Goal: Information Seeking & Learning: Find specific fact

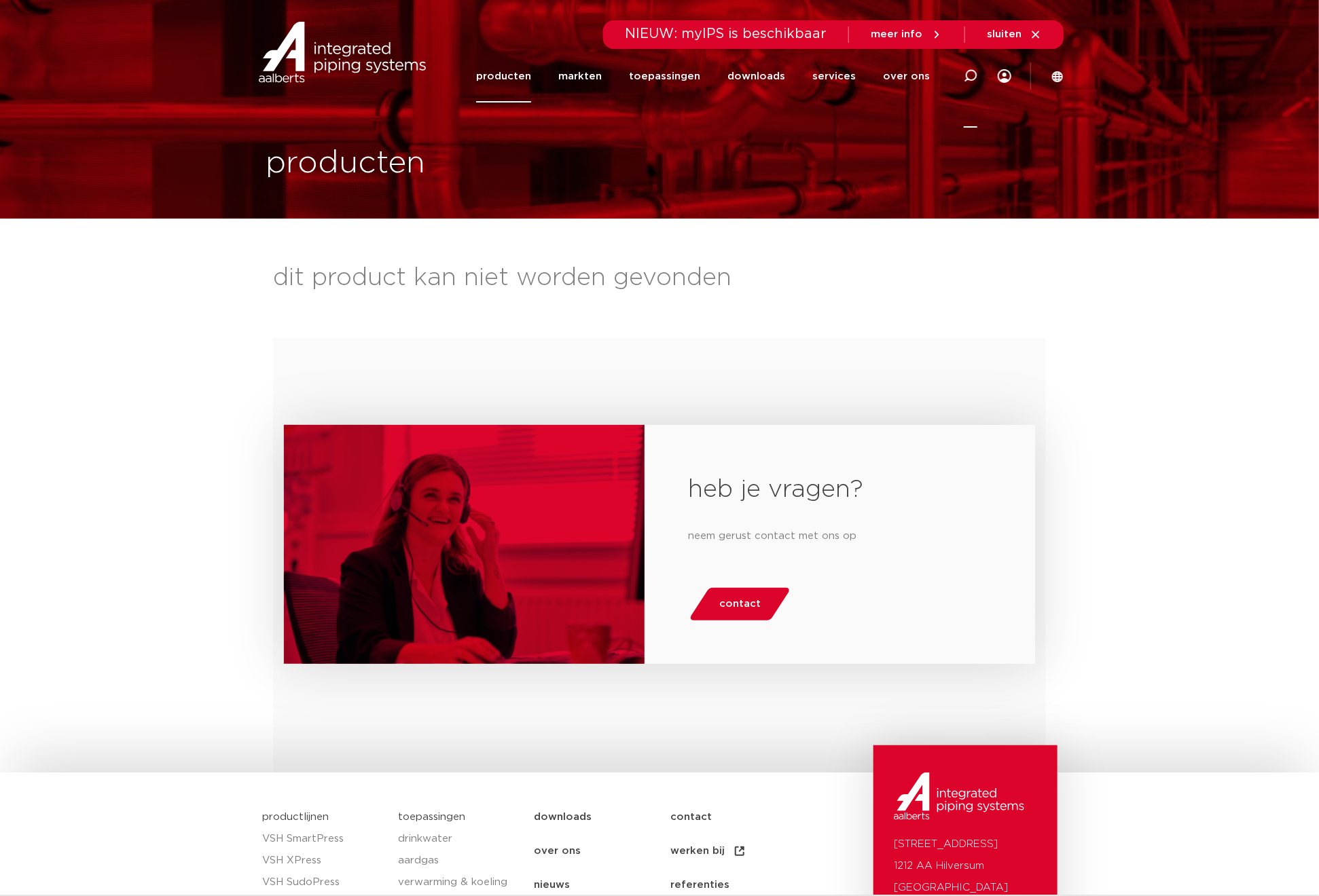
click at [966, 74] on icon at bounding box center [970, 76] width 13 height 13
paste input "8711985267235"
type input "8711985267235"
click button "Zoeken" at bounding box center [0, 0] width 0 height 0
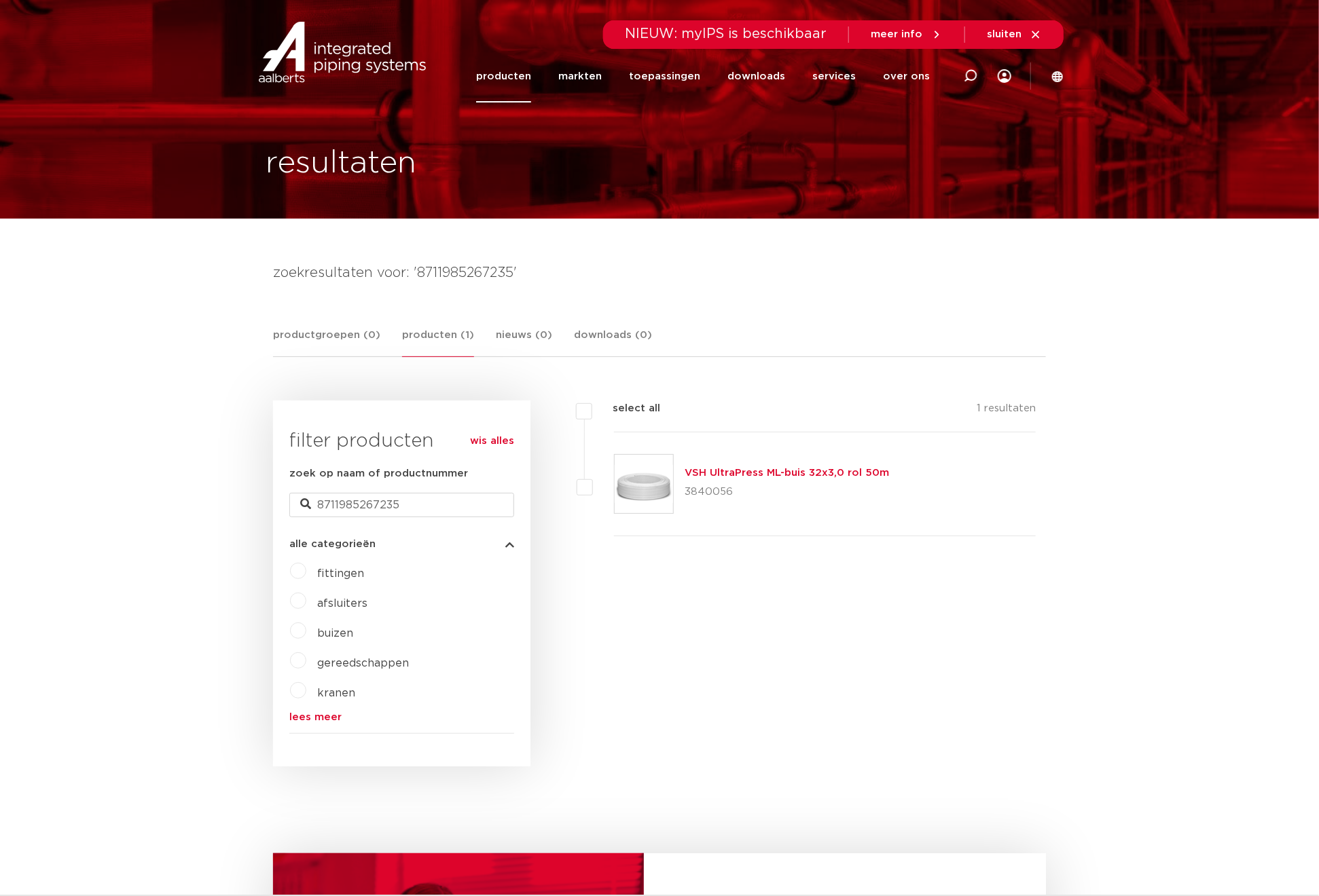
click at [524, 68] on link "producten" at bounding box center [504, 76] width 55 height 52
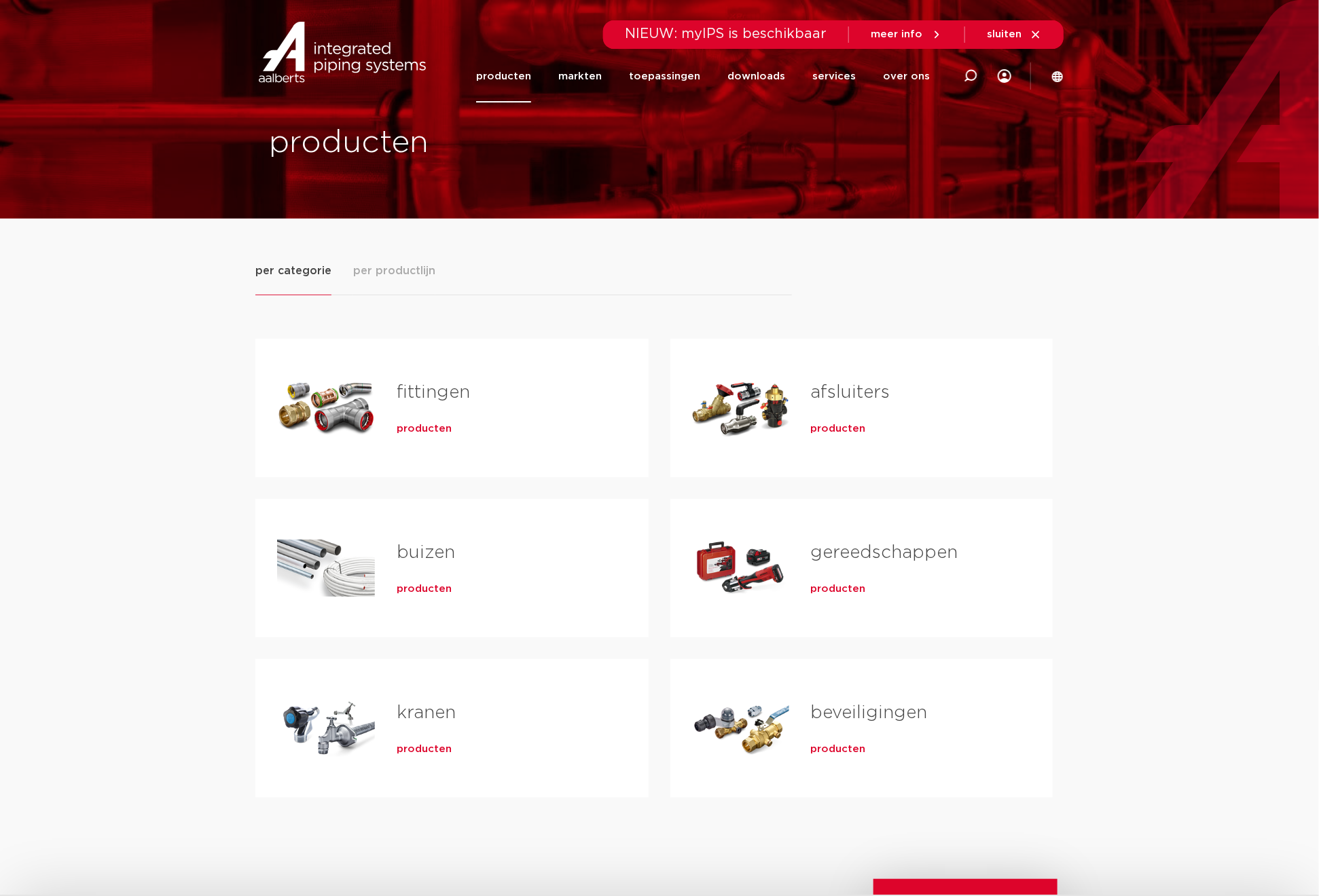
click at [415, 718] on link "kranen" at bounding box center [426, 712] width 59 height 17
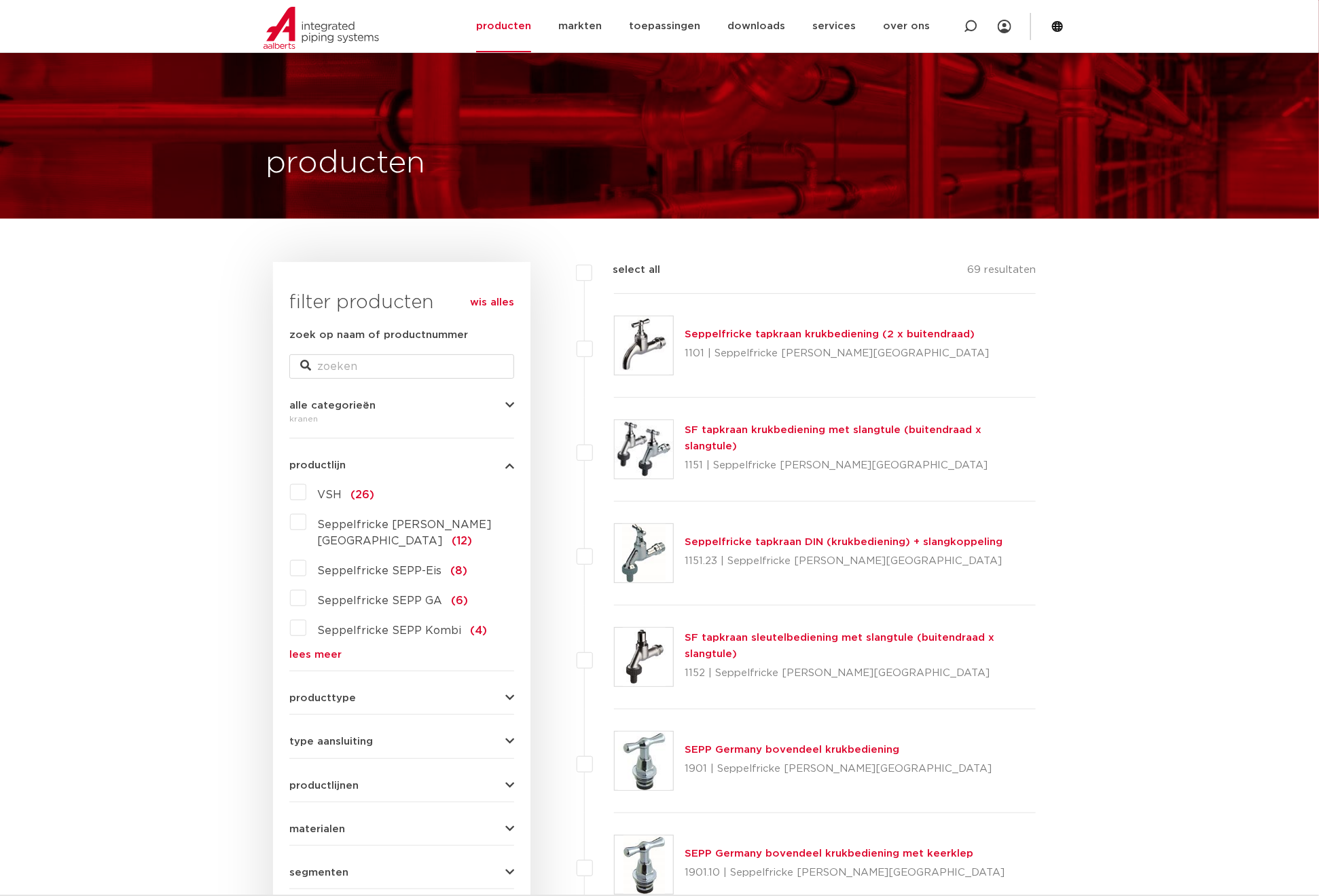
scroll to position [306, 0]
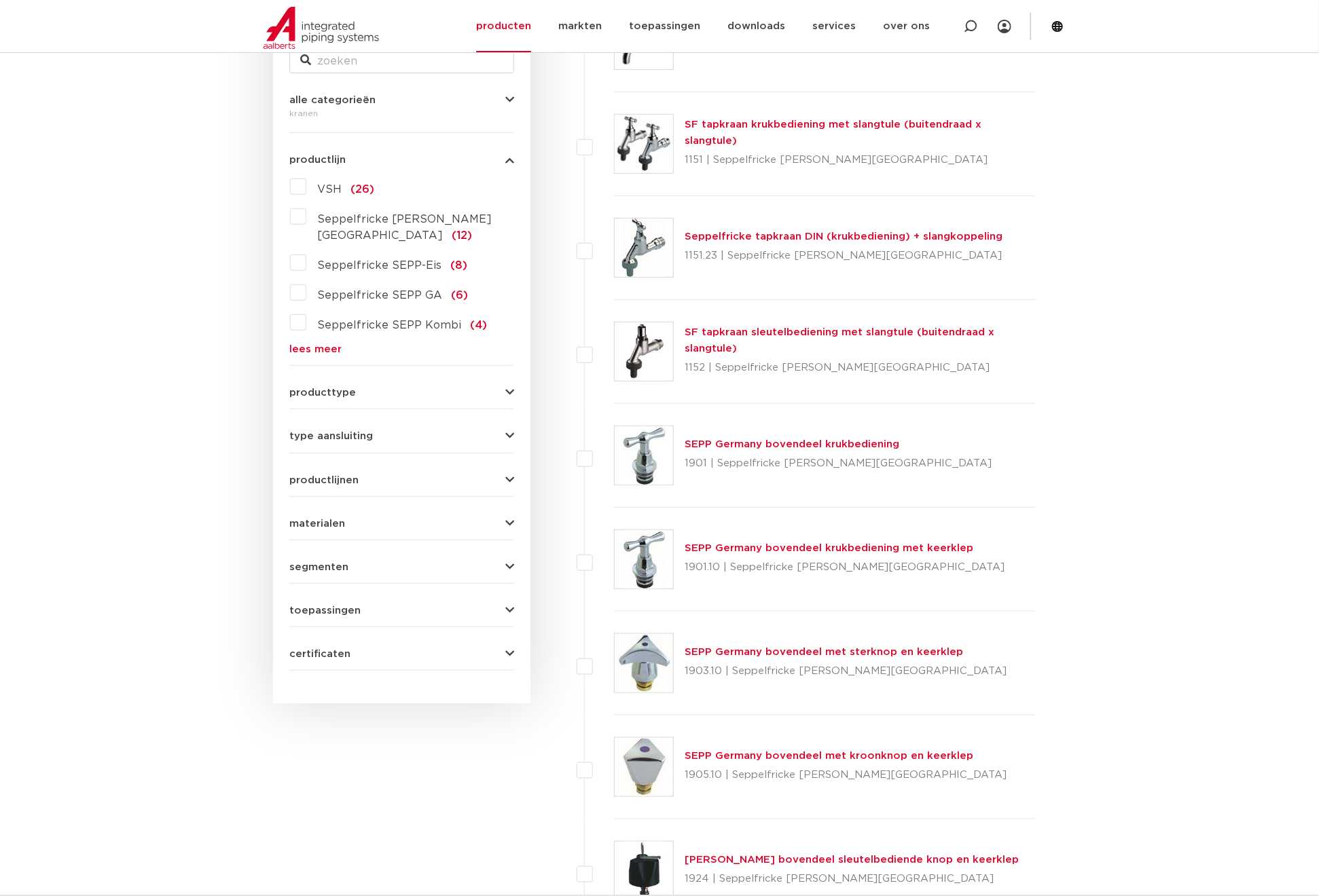
click at [317, 345] on link "lees meer" at bounding box center [401, 349] width 225 height 10
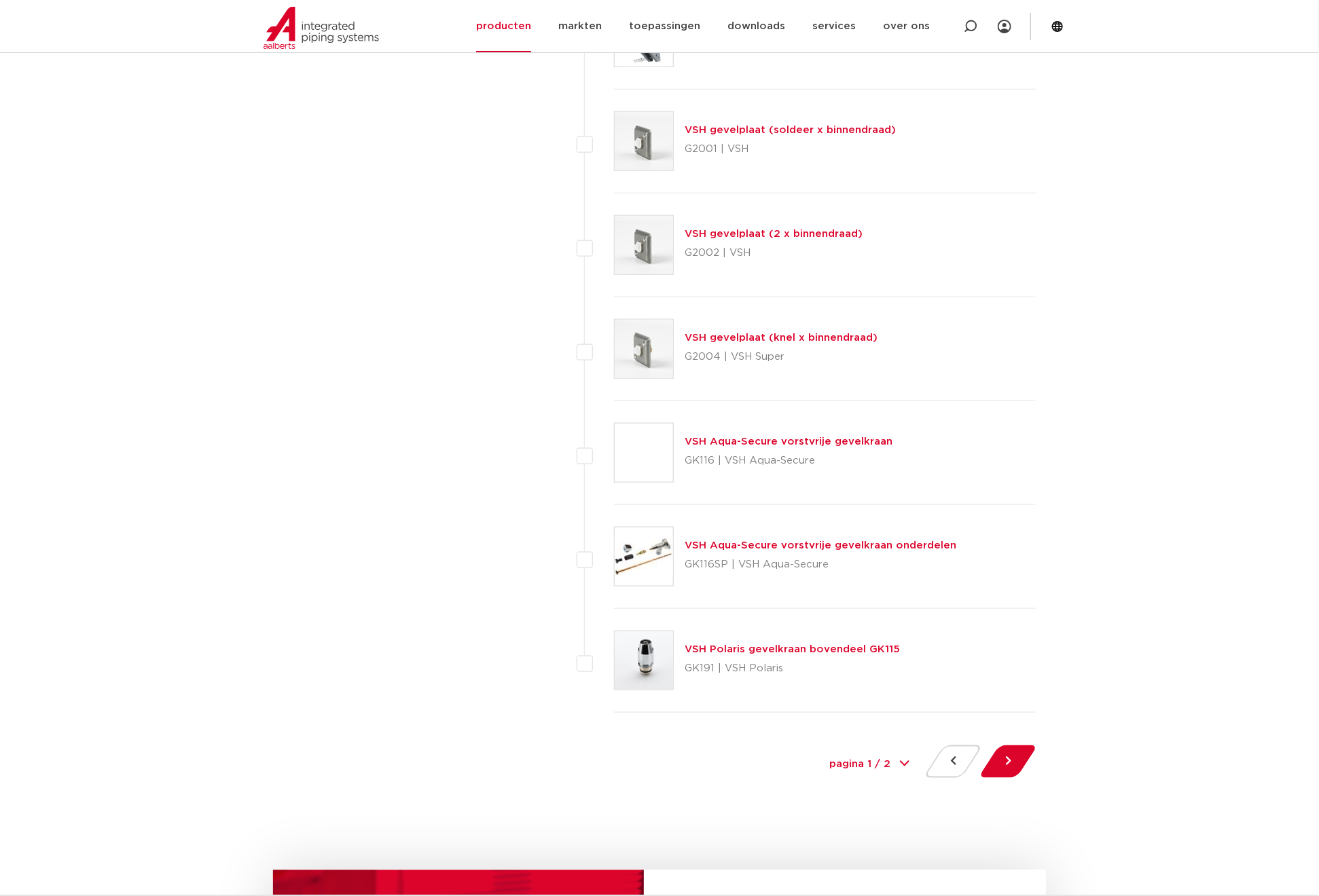
scroll to position [5908, 0]
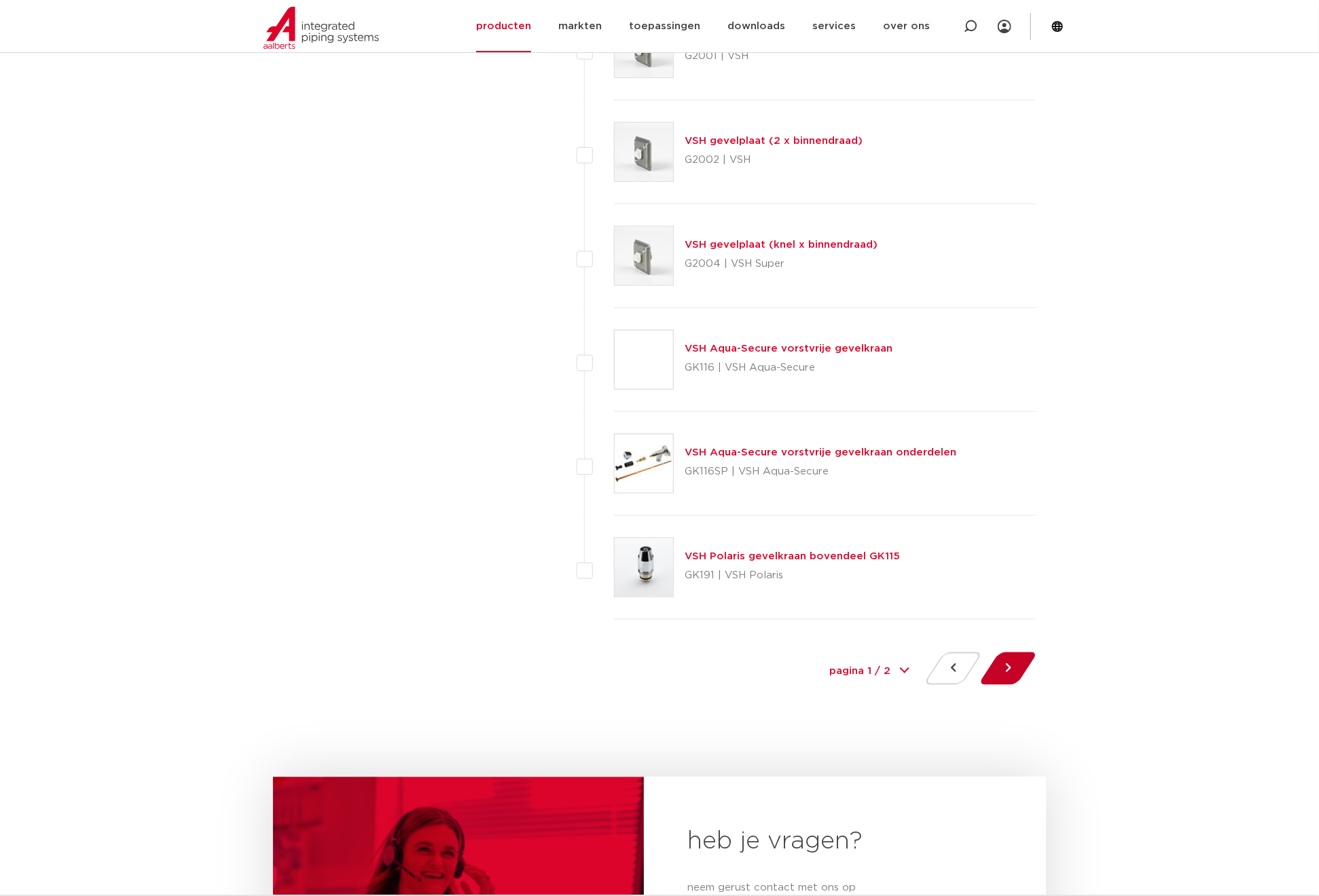
click at [1001, 685] on button at bounding box center [1008, 669] width 39 height 33
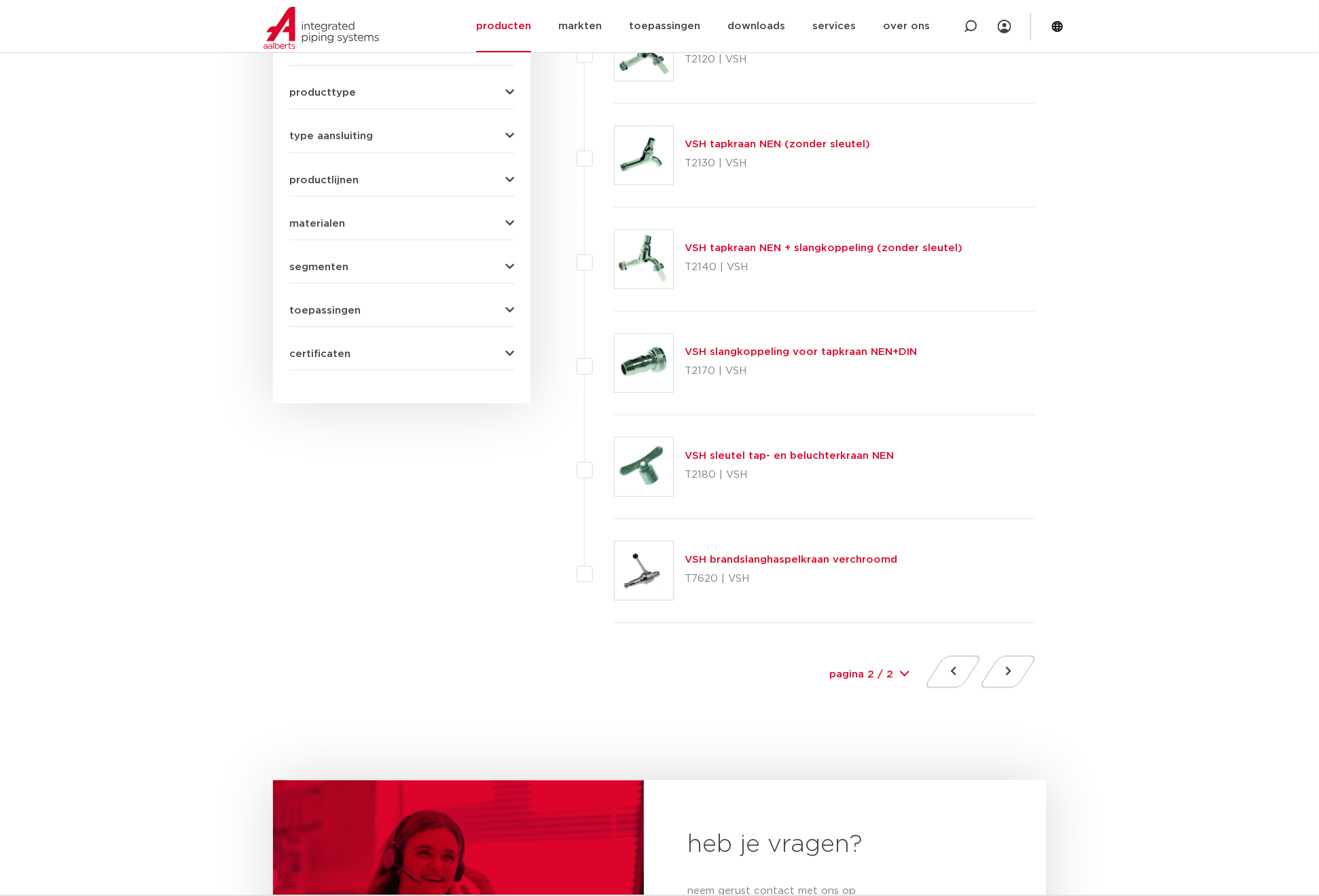
scroll to position [611, 0]
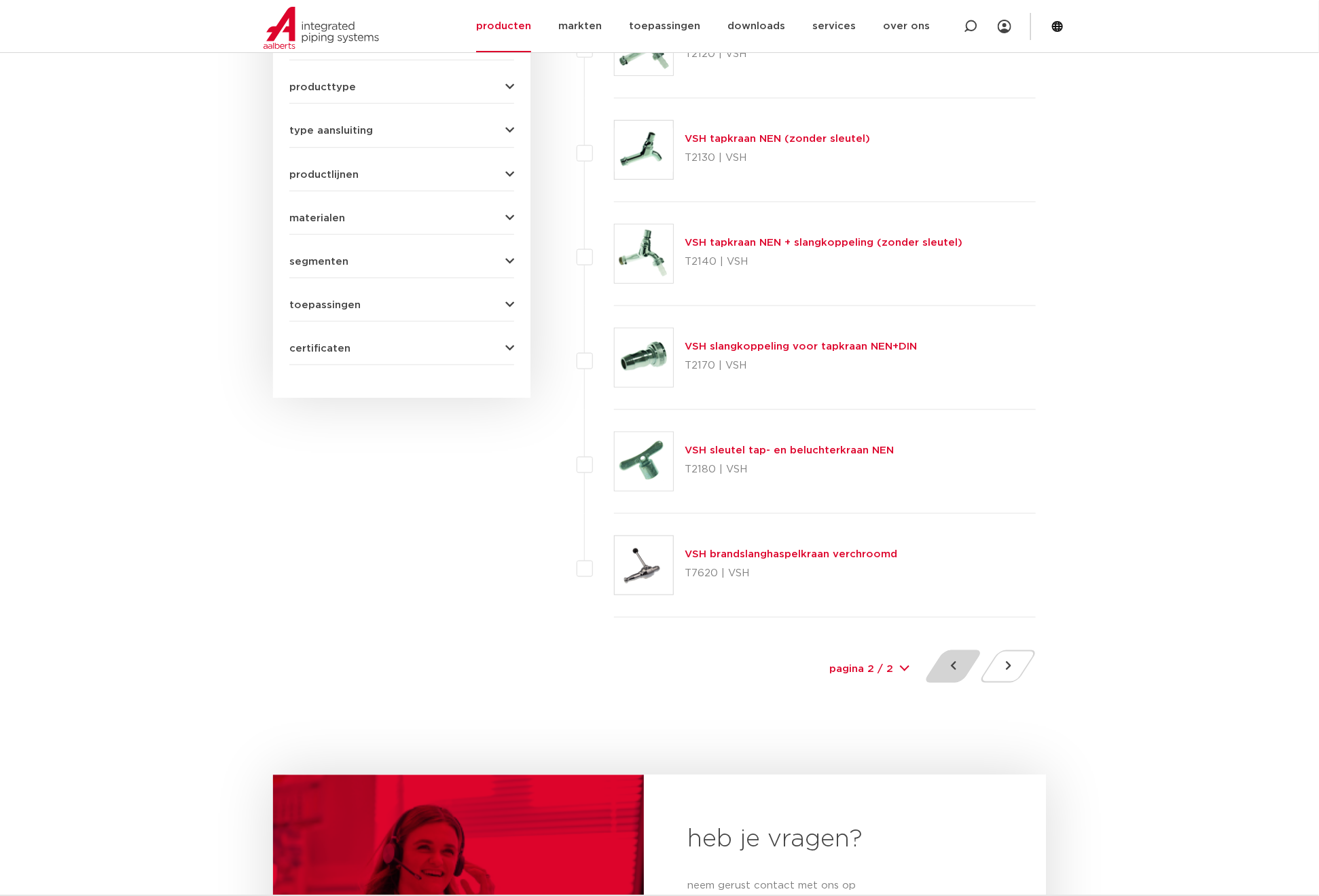
click at [948, 668] on button at bounding box center [953, 667] width 39 height 33
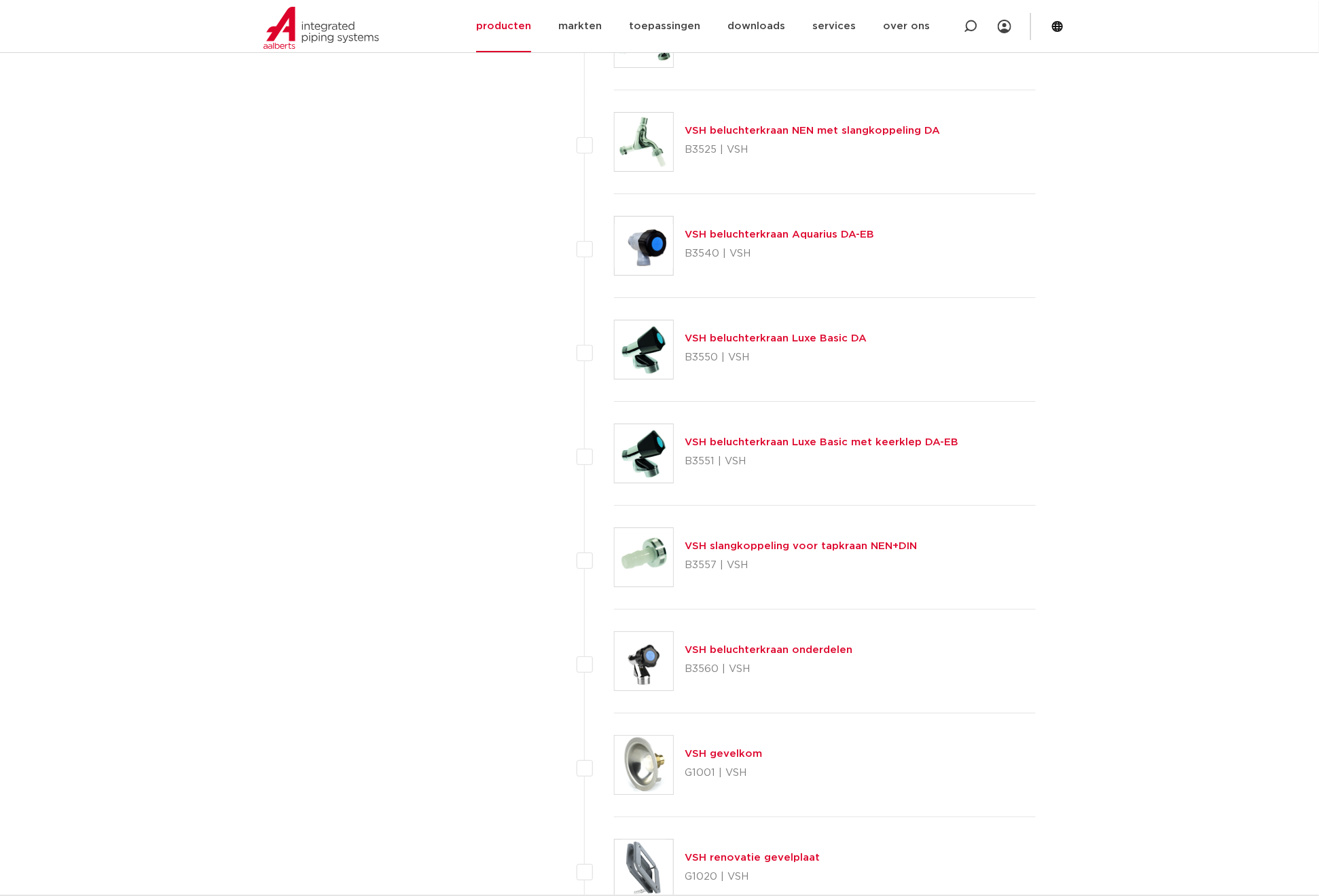
scroll to position [4991, 0]
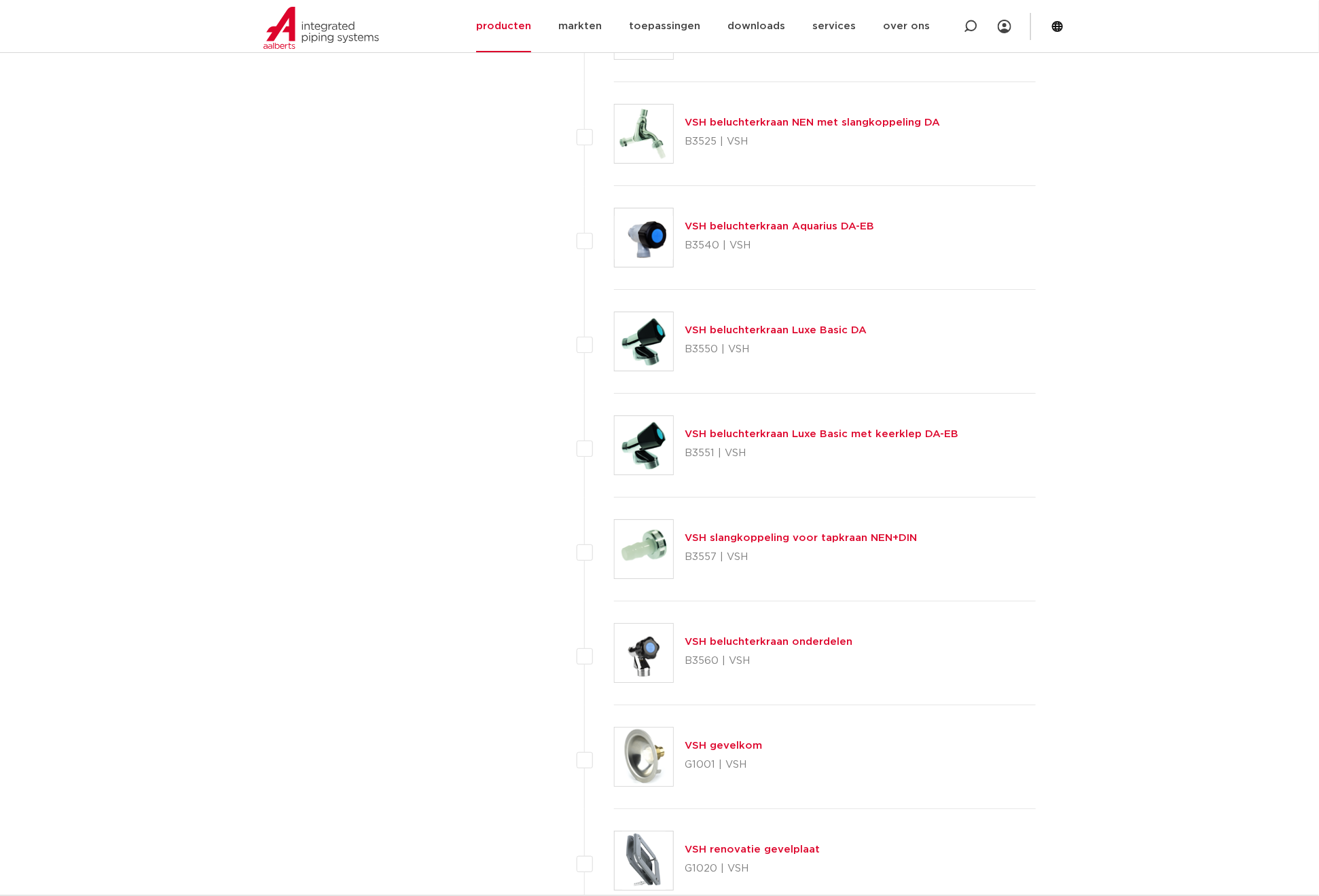
click at [785, 439] on link "VSH beluchterkraan Luxe Basic met keerklep DA-EB" at bounding box center [821, 434] width 274 height 10
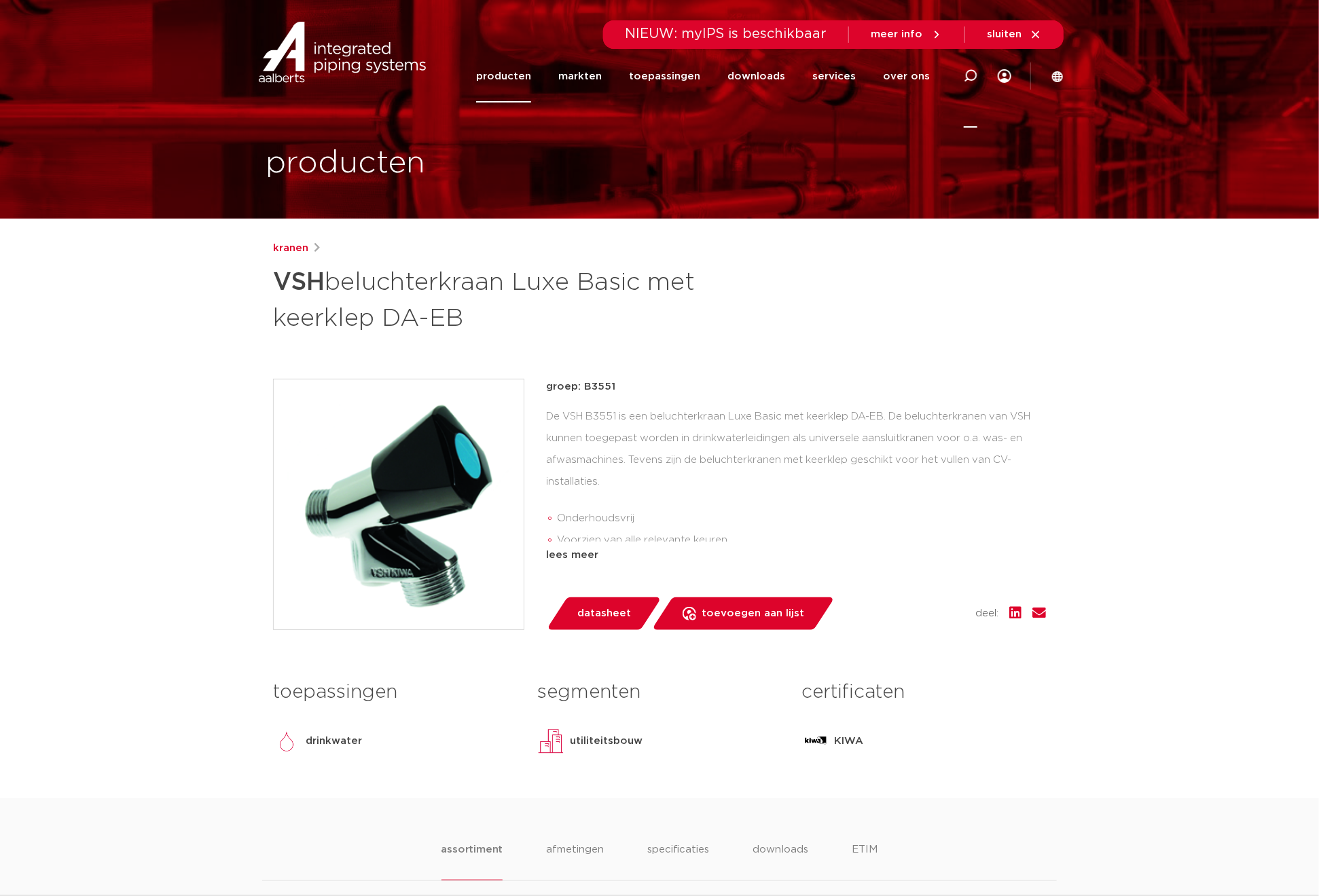
click at [970, 75] on icon at bounding box center [970, 76] width 13 height 13
paste input "8711985267235"
click at [553, 73] on input "8711985267235" at bounding box center [766, 73] width 427 height 27
type input "08711985267235"
click button "Zoeken" at bounding box center [0, 0] width 0 height 0
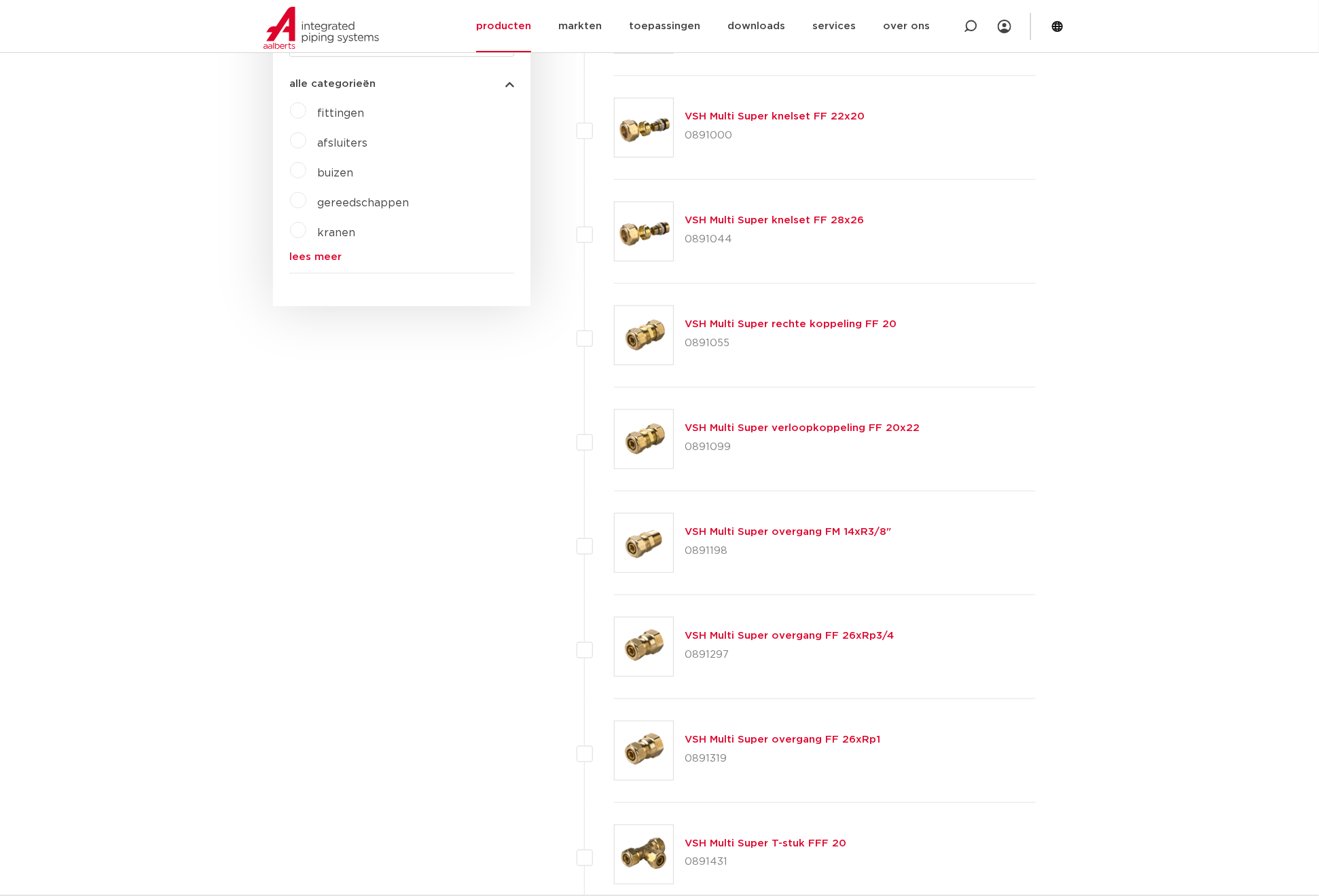
scroll to position [256, 0]
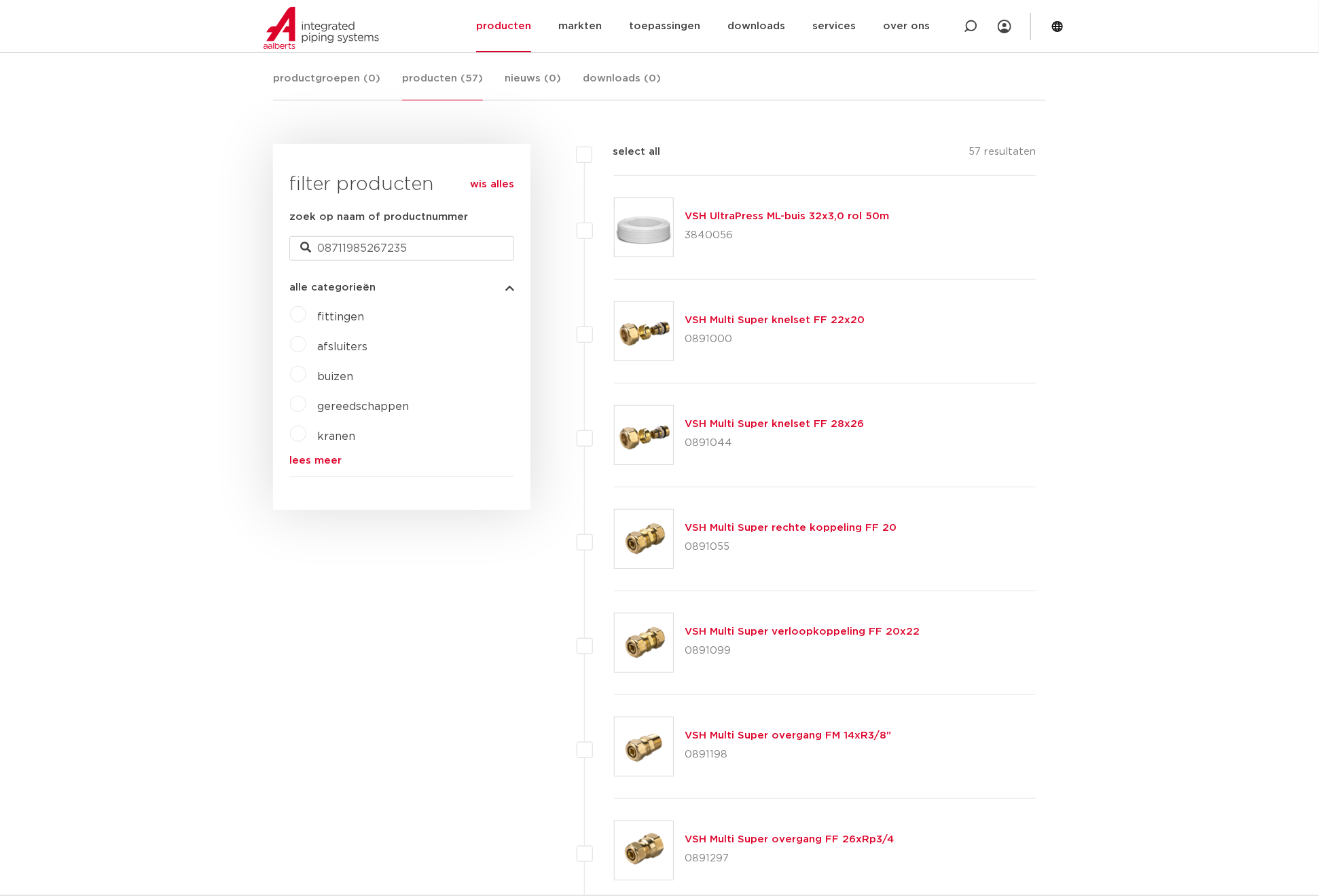
click at [333, 437] on span "kranen" at bounding box center [336, 436] width 38 height 11
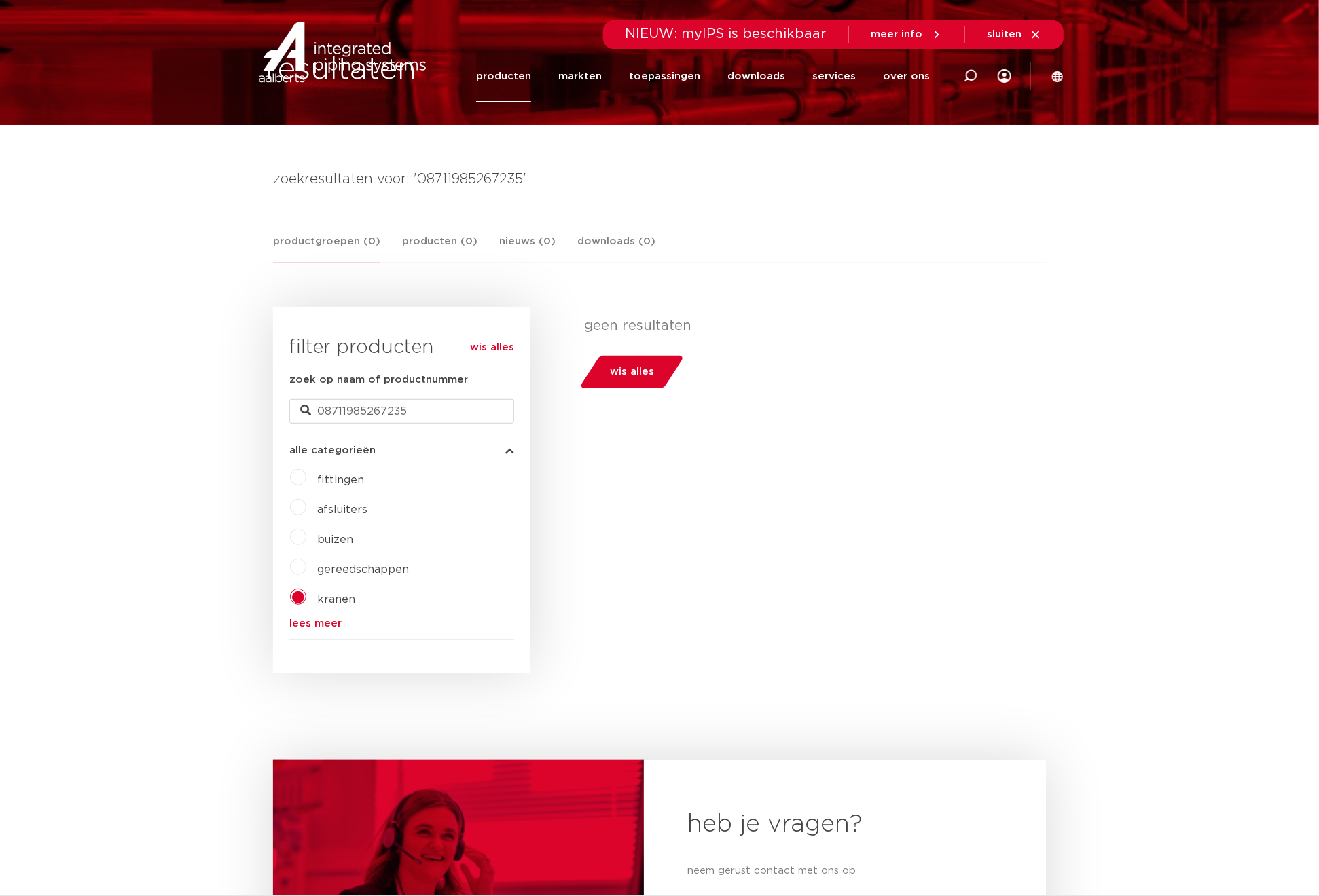
scroll to position [204, 0]
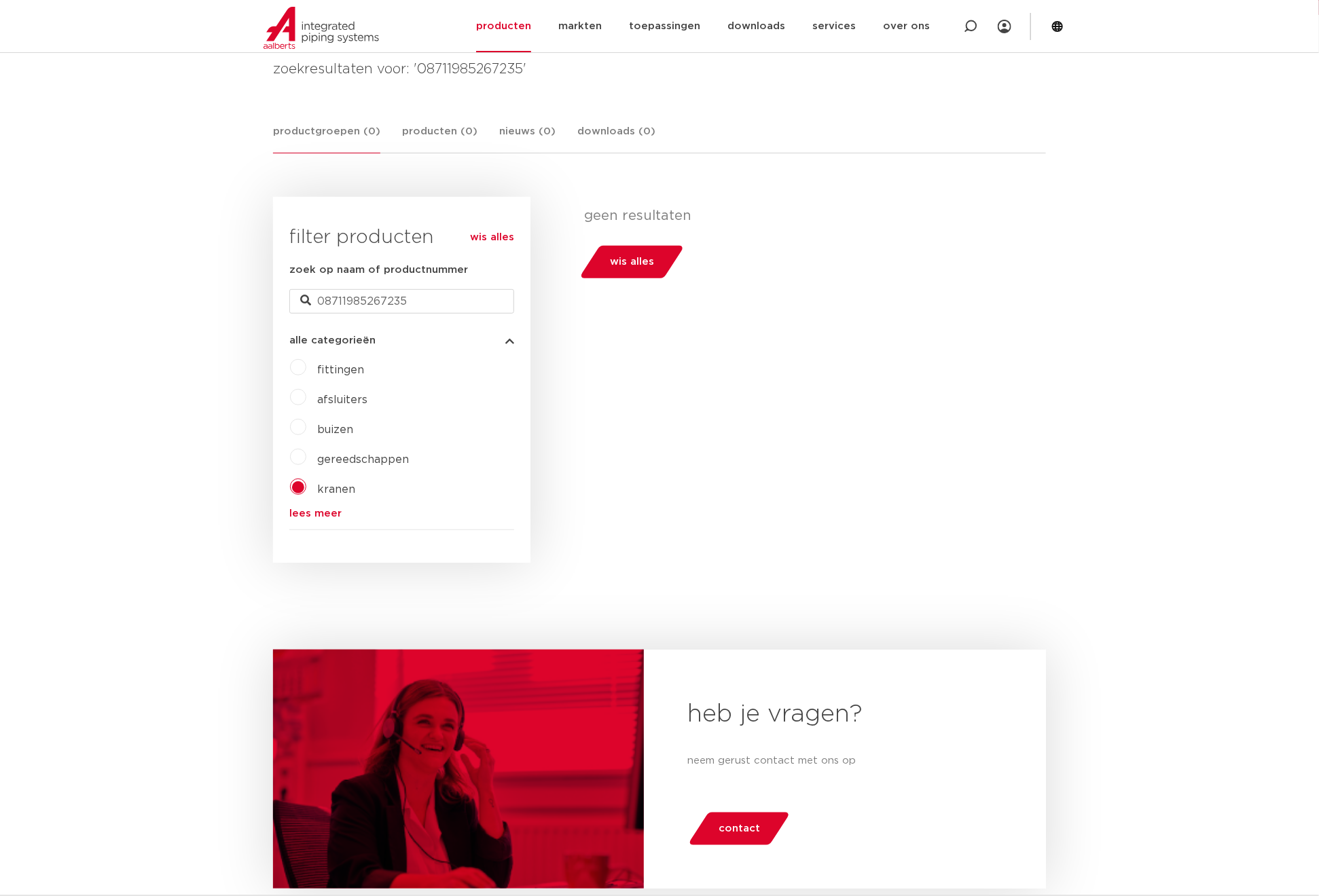
click at [307, 485] on label "kranen" at bounding box center [331, 487] width 49 height 21
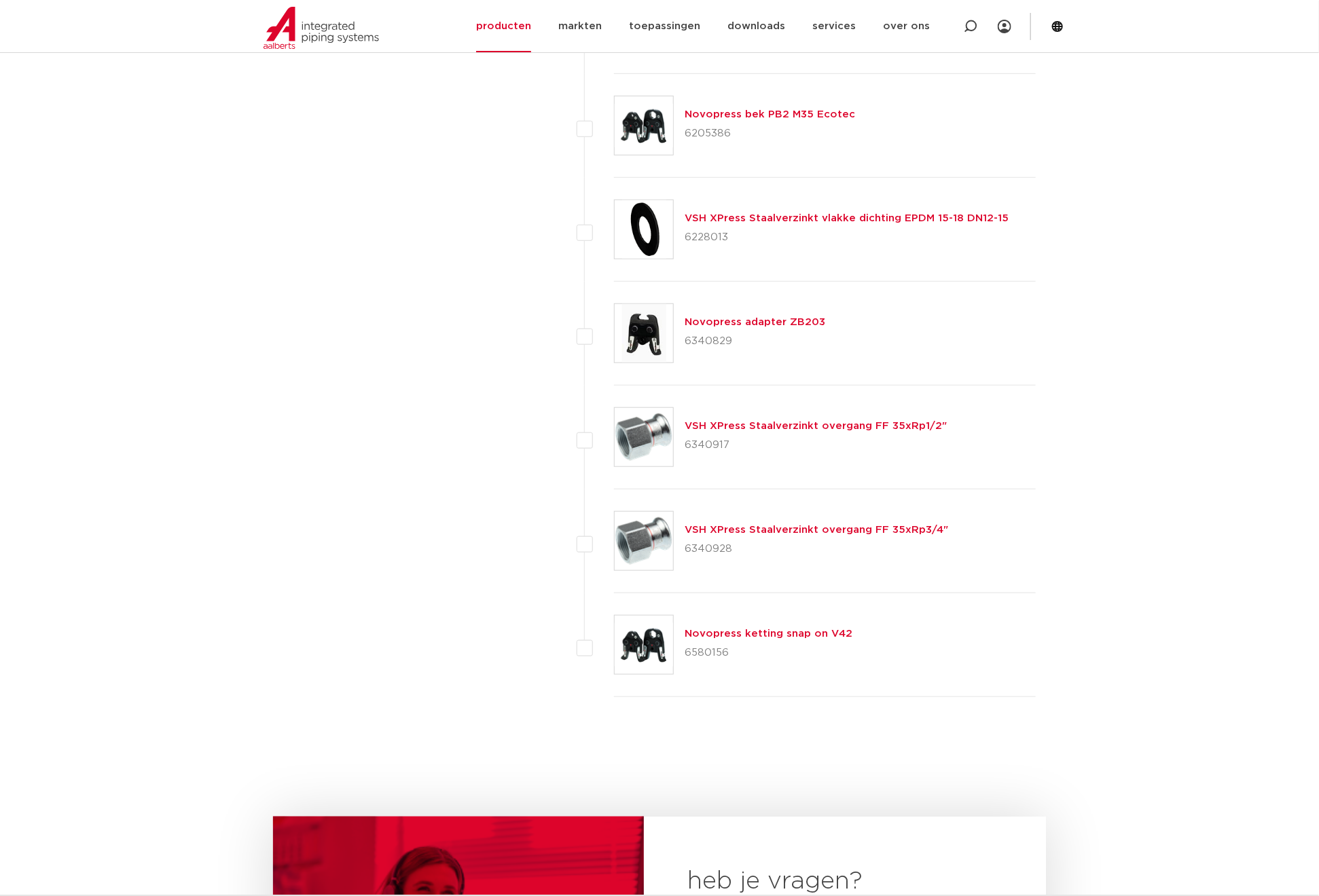
scroll to position [5806, 0]
